Goal: Information Seeking & Learning: Learn about a topic

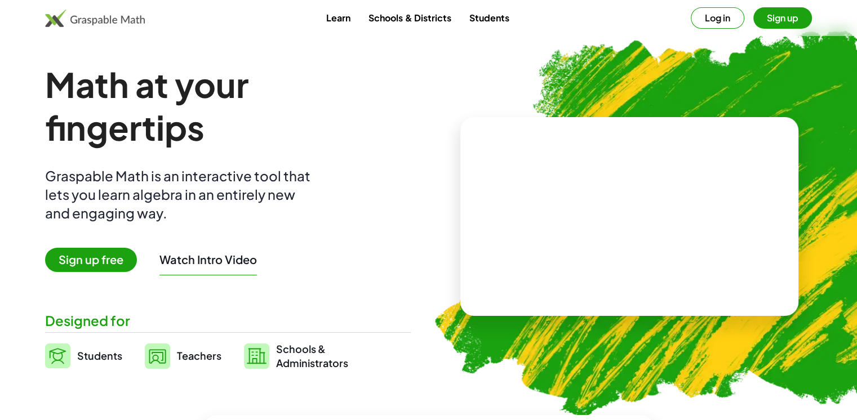
click at [713, 25] on button "Log in" at bounding box center [718, 17] width 54 height 21
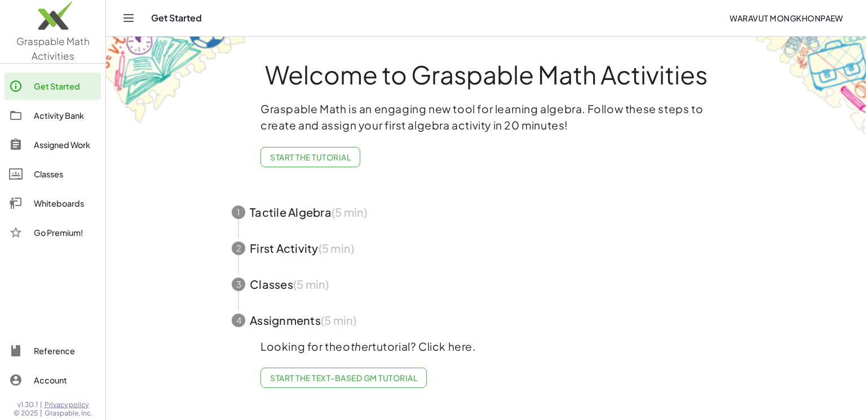
click at [349, 153] on span "Start the Tutorial" at bounding box center [310, 157] width 81 height 10
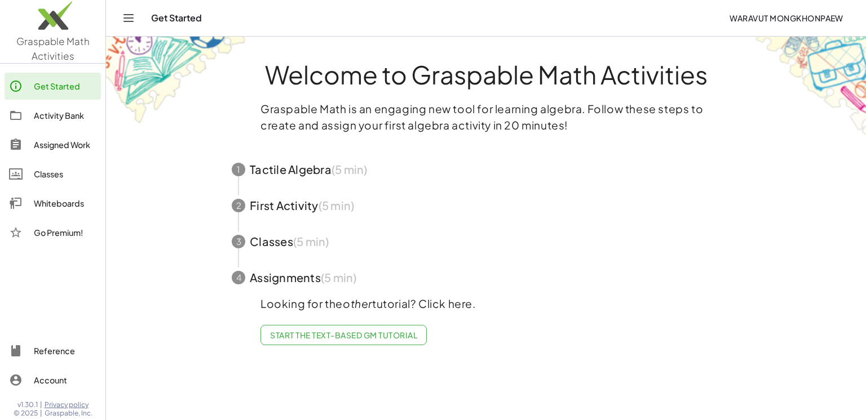
click at [394, 334] on span "Start the Text-based GM Tutorial" at bounding box center [343, 335] width 147 height 10
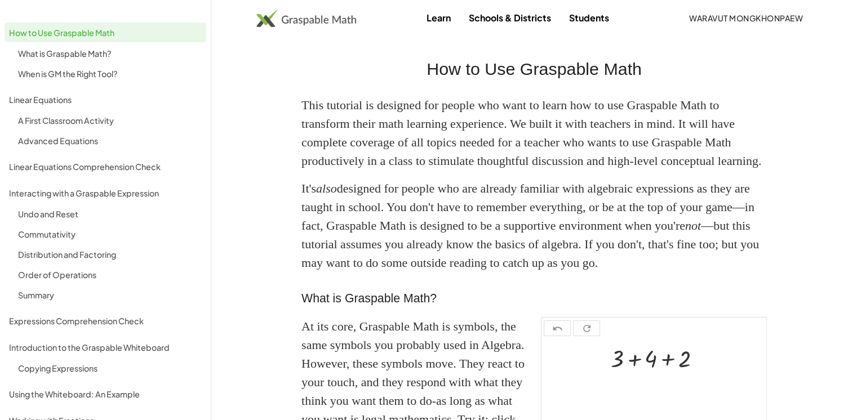
click at [300, 21] on img at bounding box center [306, 18] width 100 height 18
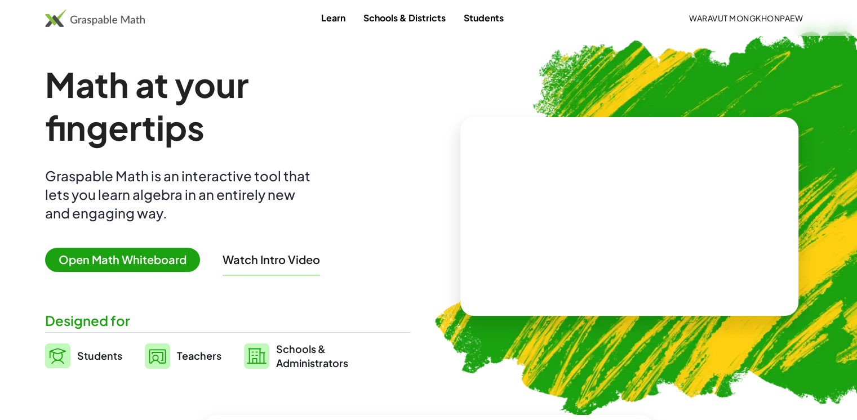
click at [127, 258] on span "Open Math Whiteboard" at bounding box center [122, 260] width 155 height 24
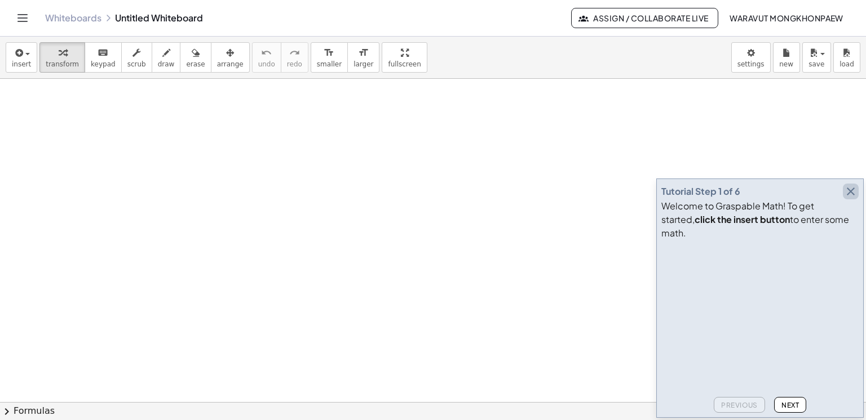
click at [849, 198] on icon "button" at bounding box center [851, 192] width 14 height 14
